Goal: Use online tool/utility: Utilize a website feature to perform a specific function

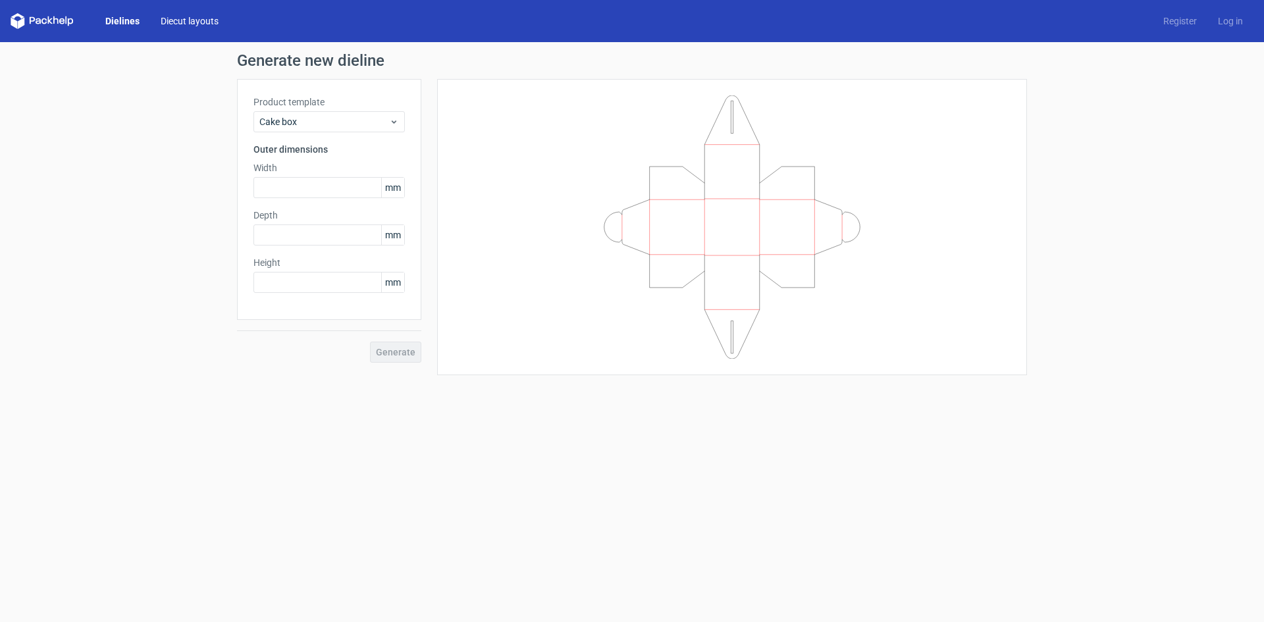
click at [161, 20] on link "Diecut layouts" at bounding box center [189, 20] width 79 height 13
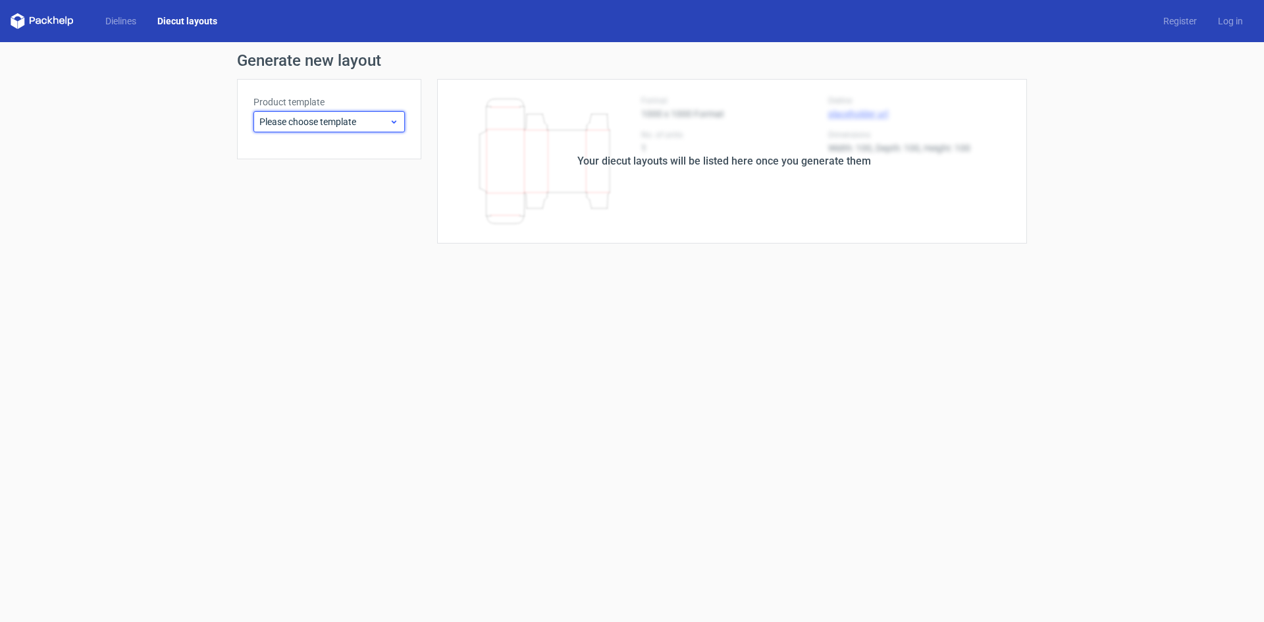
click at [307, 120] on span "Please choose template" at bounding box center [324, 121] width 130 height 13
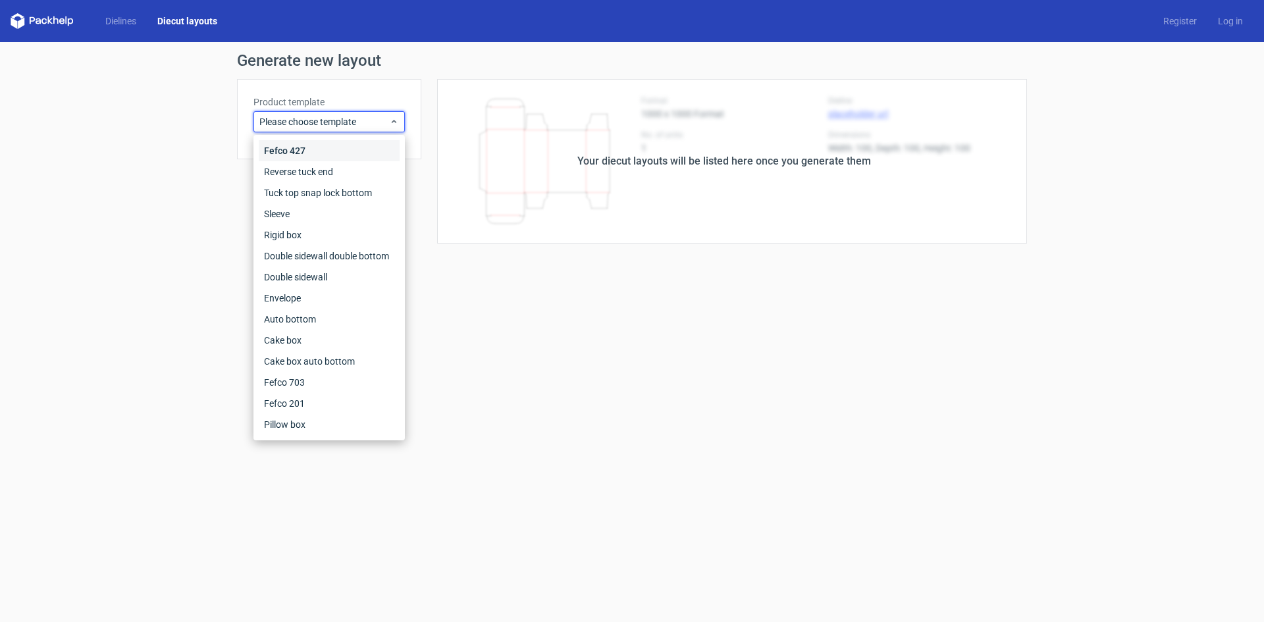
click at [311, 145] on div "Fefco 427" at bounding box center [329, 150] width 141 height 21
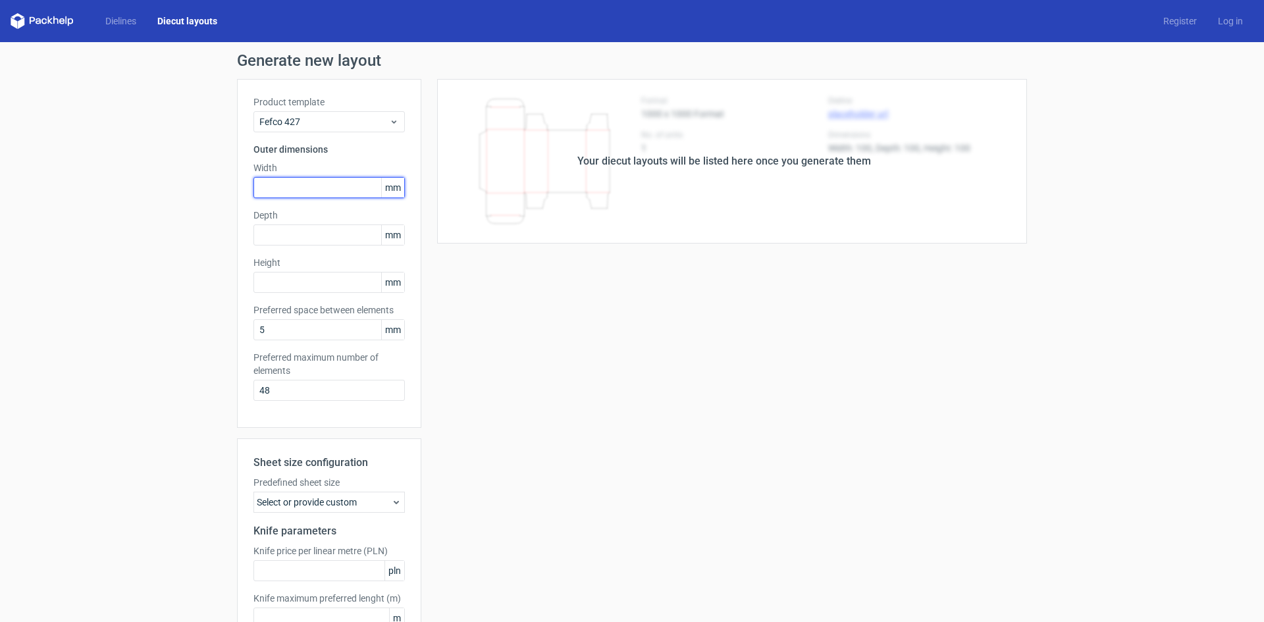
click at [315, 184] on input "text" at bounding box center [328, 187] width 151 height 21
click at [283, 95] on div "Product template Fefco 427 Outer dimensions Width mm Depth mm Height mm Preferr…" at bounding box center [329, 253] width 184 height 349
click at [130, 26] on link "Dielines" at bounding box center [121, 20] width 52 height 13
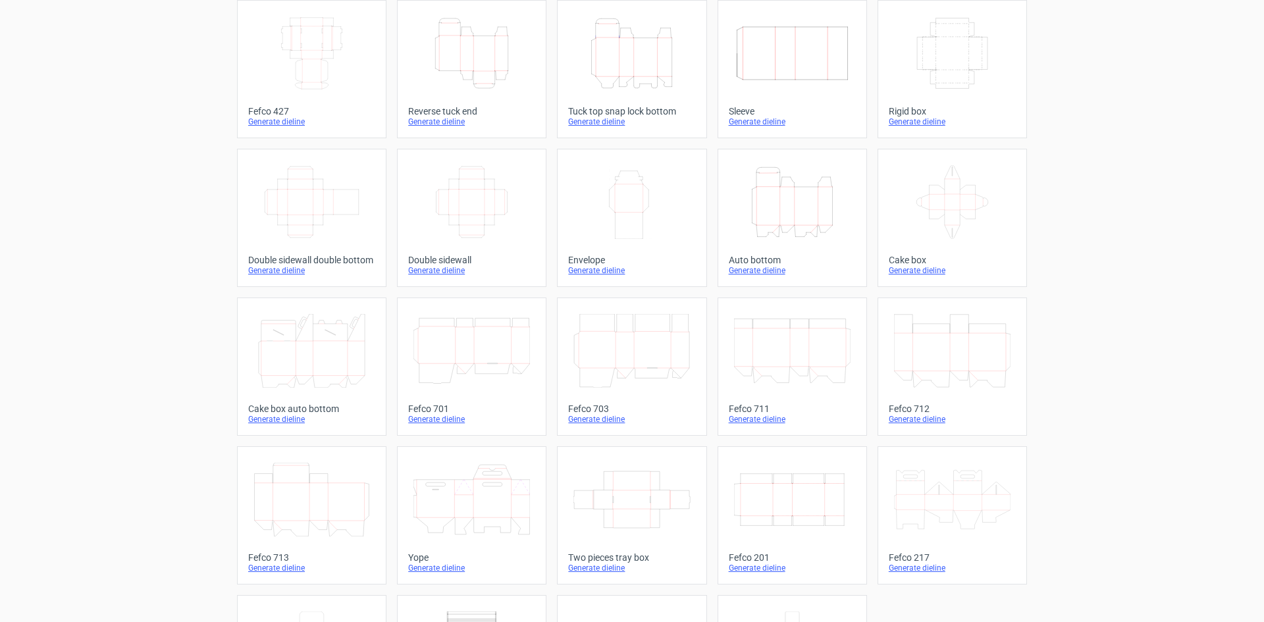
scroll to position [132, 0]
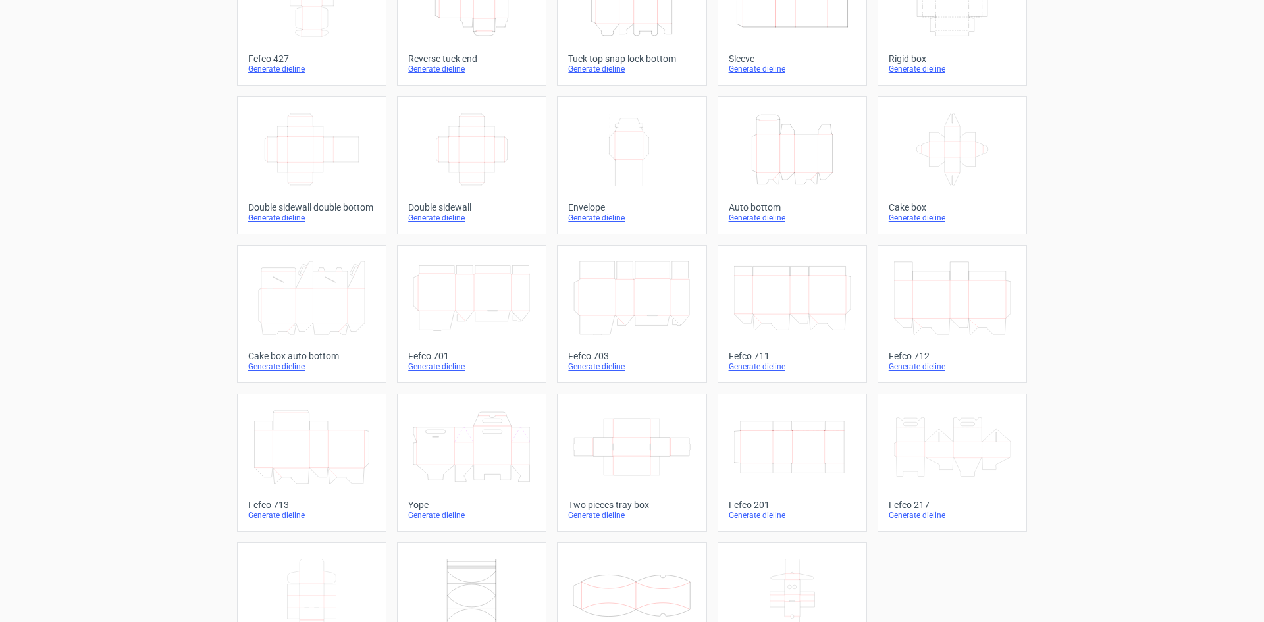
click at [975, 143] on icon at bounding box center [952, 150] width 117 height 74
